Goal: Task Accomplishment & Management: Manage account settings

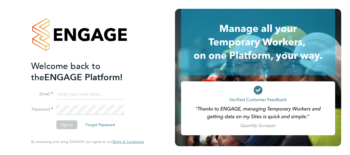
type input "[PERSON_NAME][EMAIL_ADDRESS][PERSON_NAME][DOMAIN_NAME]"
click at [63, 125] on button "Sign In" at bounding box center [66, 125] width 21 height 9
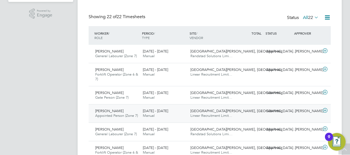
click at [263, 111] on div "- Submitted" at bounding box center [250, 111] width 29 height 9
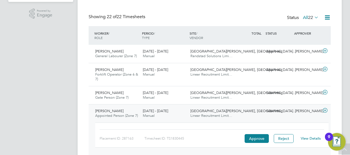
click at [309, 138] on link "View Details" at bounding box center [311, 138] width 20 height 5
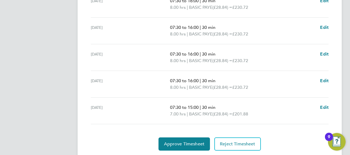
scroll to position [201, 0]
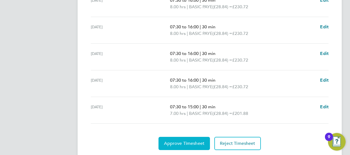
click at [183, 137] on button "Approve Timesheet" at bounding box center [184, 143] width 51 height 13
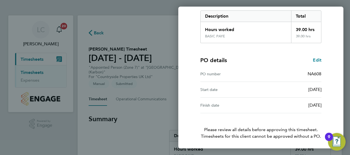
scroll to position [108, 0]
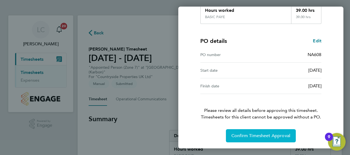
click at [257, 138] on span "Confirm Timesheet Approval" at bounding box center [261, 136] width 59 height 6
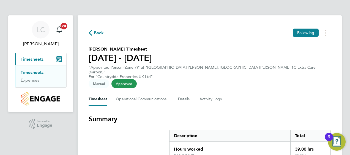
click at [27, 72] on link "Timesheets" at bounding box center [32, 72] width 23 height 5
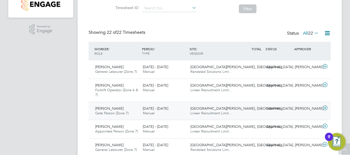
click at [214, 109] on span "King Edwards Park, St.…" at bounding box center [244, 108] width 106 height 5
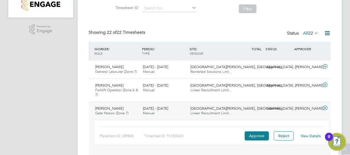
click at [312, 134] on link "View Details" at bounding box center [311, 136] width 20 height 5
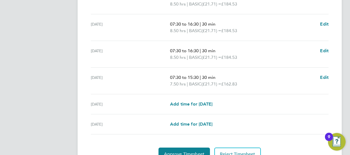
scroll to position [226, 0]
click at [187, 149] on button "Approve Timesheet" at bounding box center [184, 154] width 51 height 13
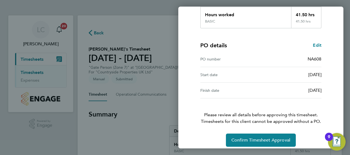
scroll to position [108, 0]
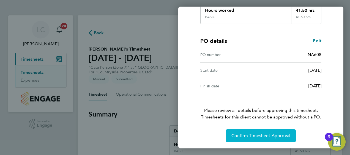
click at [266, 136] on span "Confirm Timesheet Approval" at bounding box center [261, 136] width 59 height 6
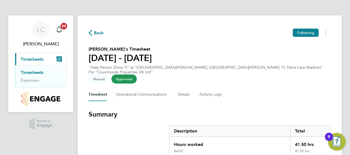
click at [31, 72] on link "Timesheets" at bounding box center [32, 72] width 23 height 5
